Goal: Transaction & Acquisition: Purchase product/service

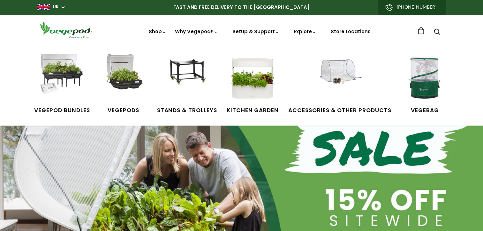
click at [158, 33] on link "Shop" at bounding box center [158, 40] width 18 height 25
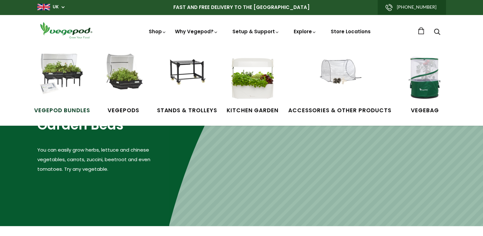
click at [72, 82] on img at bounding box center [62, 78] width 48 height 48
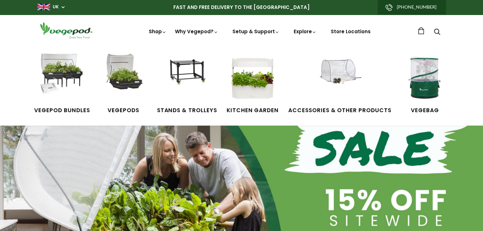
click at [155, 31] on link "Shop" at bounding box center [158, 40] width 18 height 25
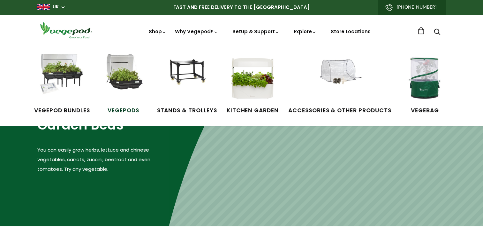
click at [131, 76] on img at bounding box center [124, 78] width 48 height 48
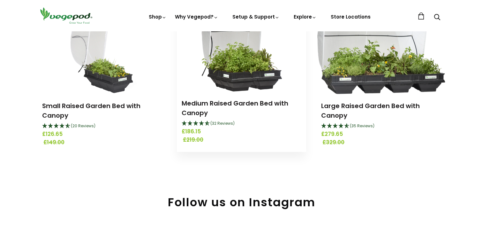
scroll to position [96, 0]
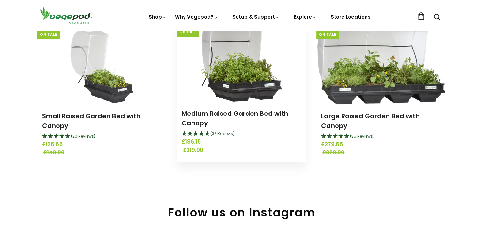
click at [229, 82] on img at bounding box center [241, 62] width 81 height 80
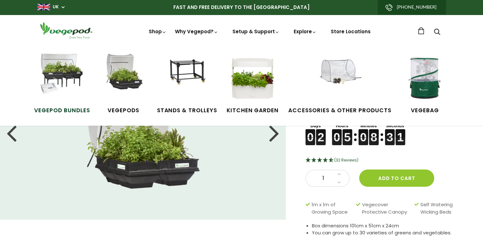
click at [73, 71] on img at bounding box center [62, 78] width 48 height 48
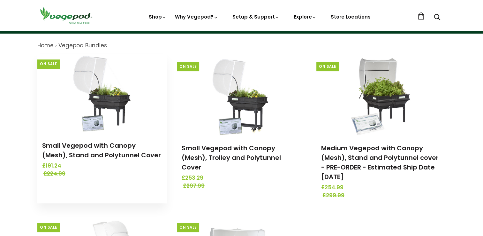
scroll to position [32, 0]
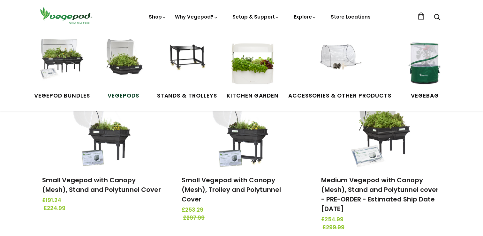
click at [125, 64] on img at bounding box center [124, 63] width 48 height 48
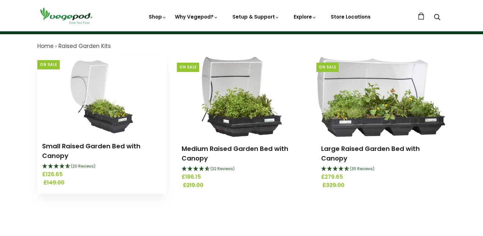
scroll to position [64, 0]
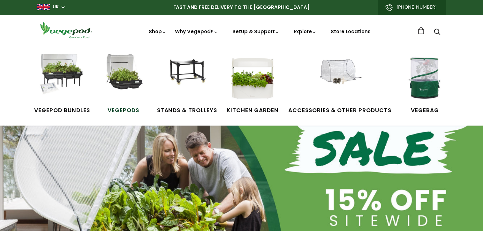
click at [125, 63] on img at bounding box center [124, 78] width 48 height 48
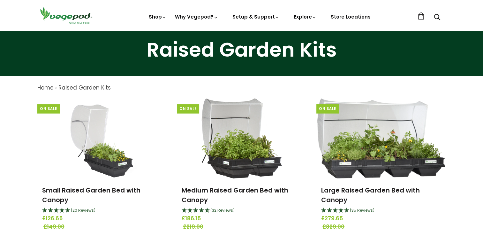
scroll to position [64, 0]
